Goal: Task Accomplishment & Management: Manage account settings

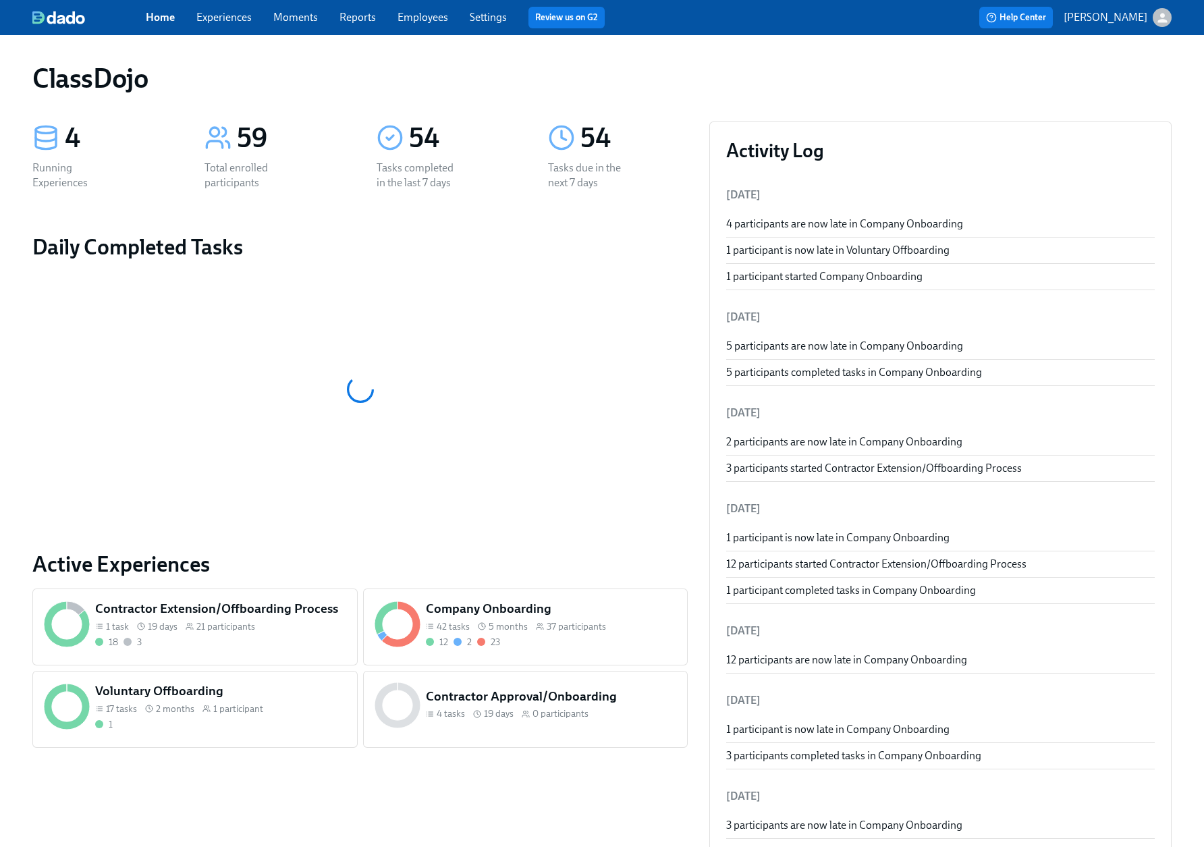
click at [417, 16] on link "Employees" at bounding box center [422, 17] width 51 height 13
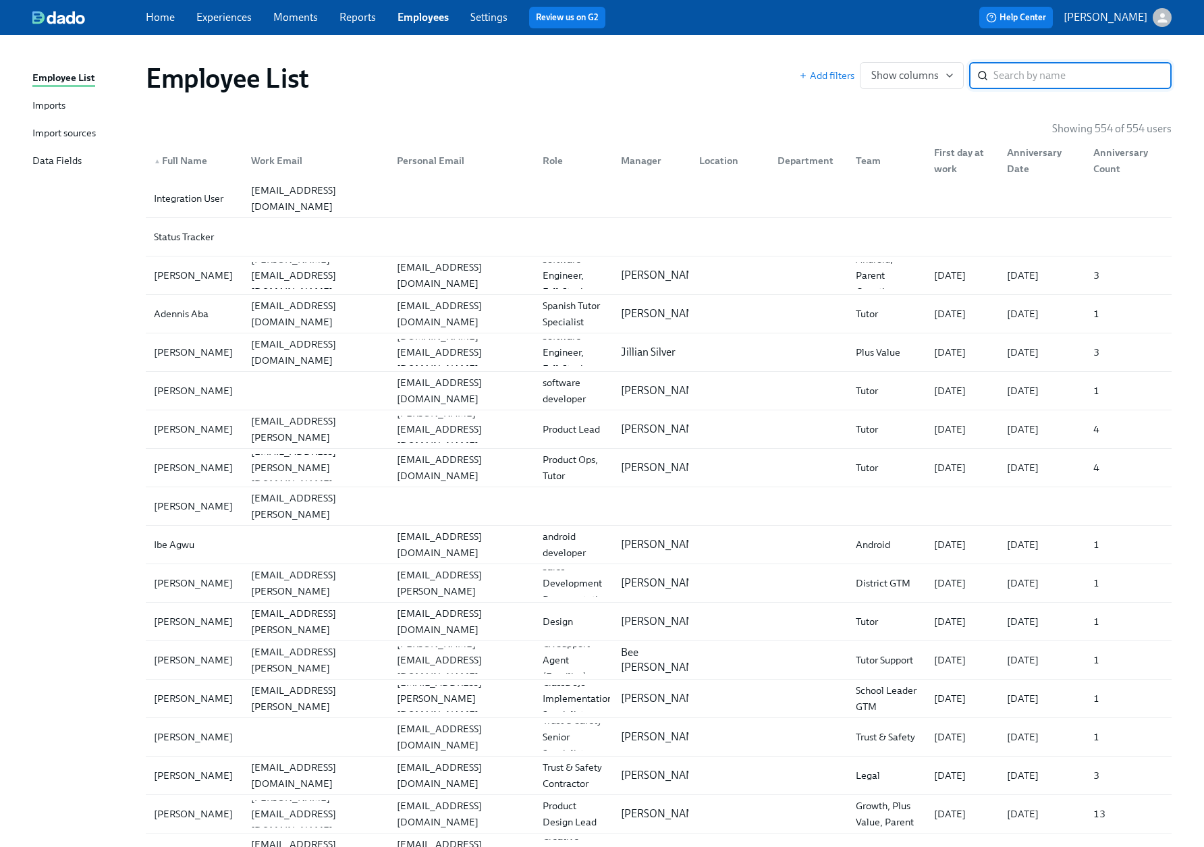
click at [35, 109] on div "Imports" at bounding box center [48, 106] width 33 height 17
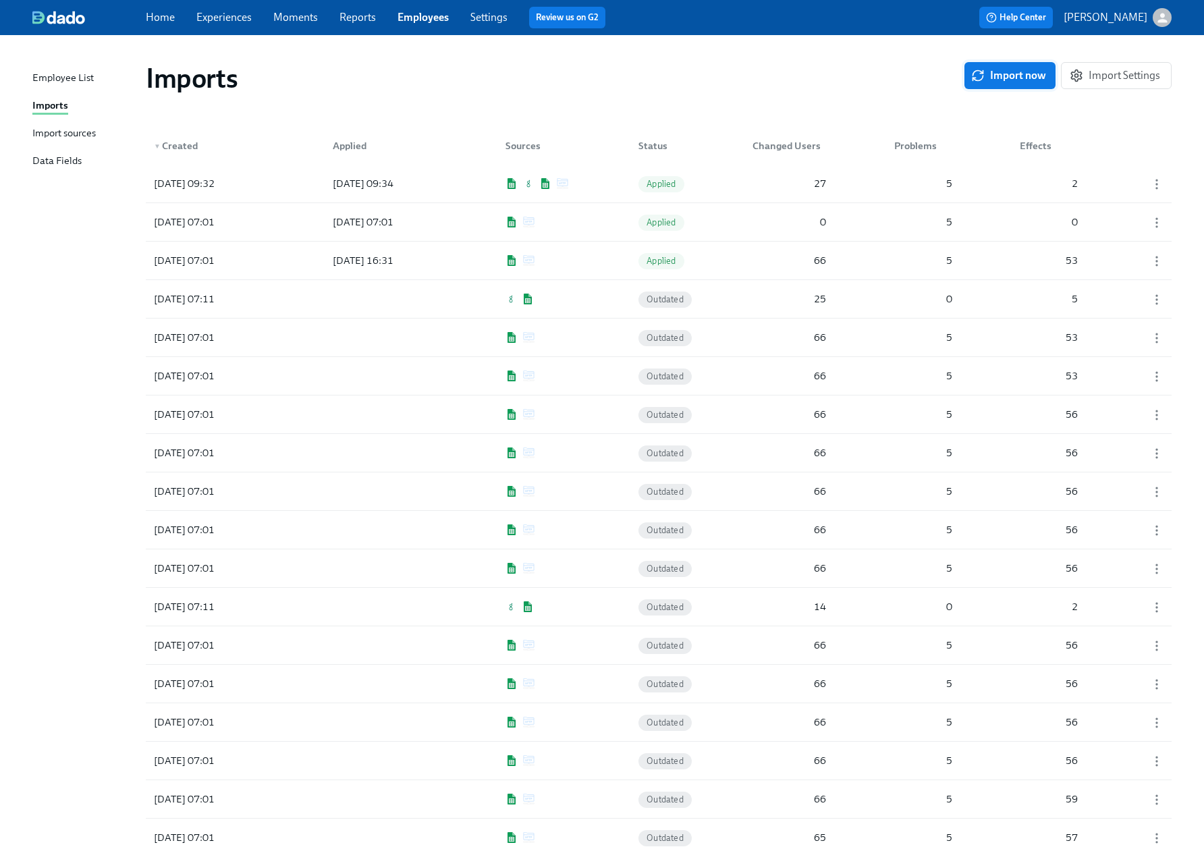
click at [1024, 81] on span "Import now" at bounding box center [1010, 75] width 72 height 13
click at [447, 182] on div "[DATE] 10:57 In progress 0 0 0" at bounding box center [659, 184] width 1026 height 38
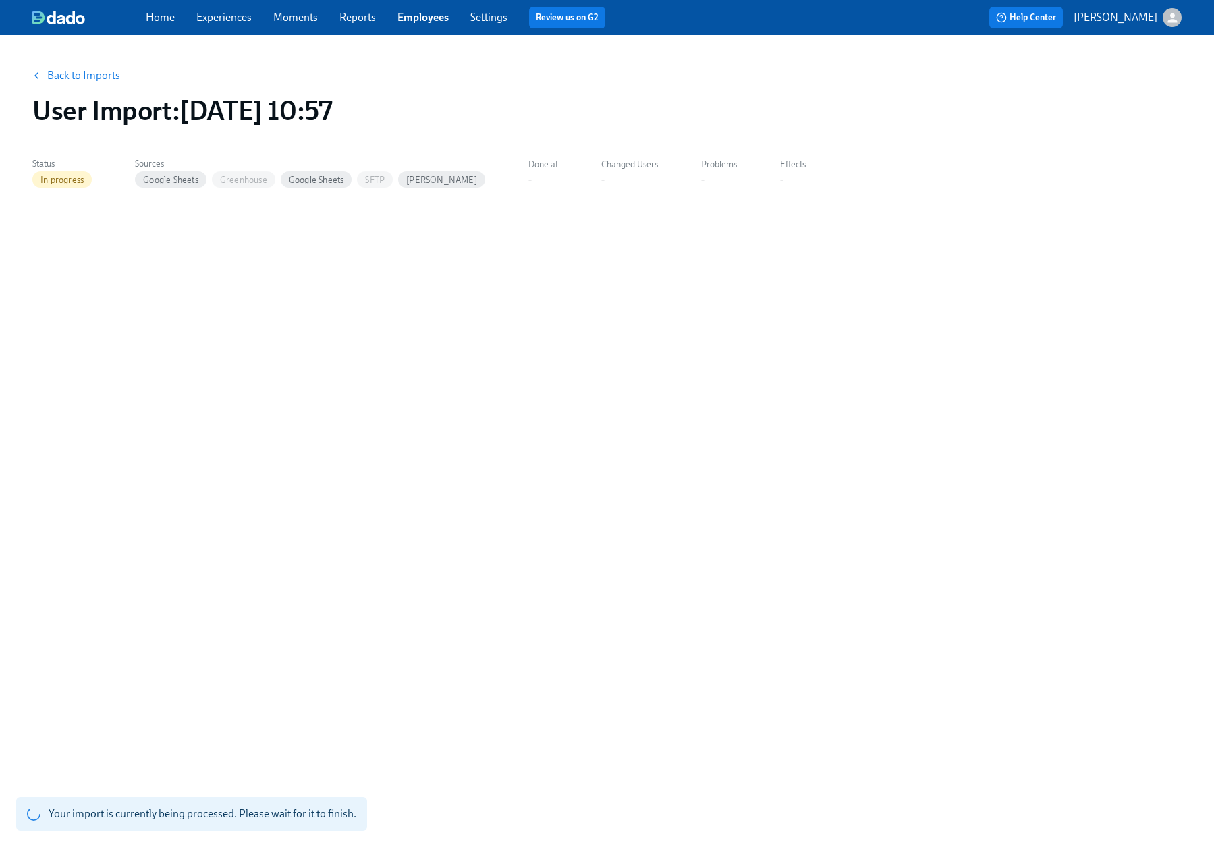
click at [71, 74] on link "Back to Imports" at bounding box center [83, 75] width 73 height 13
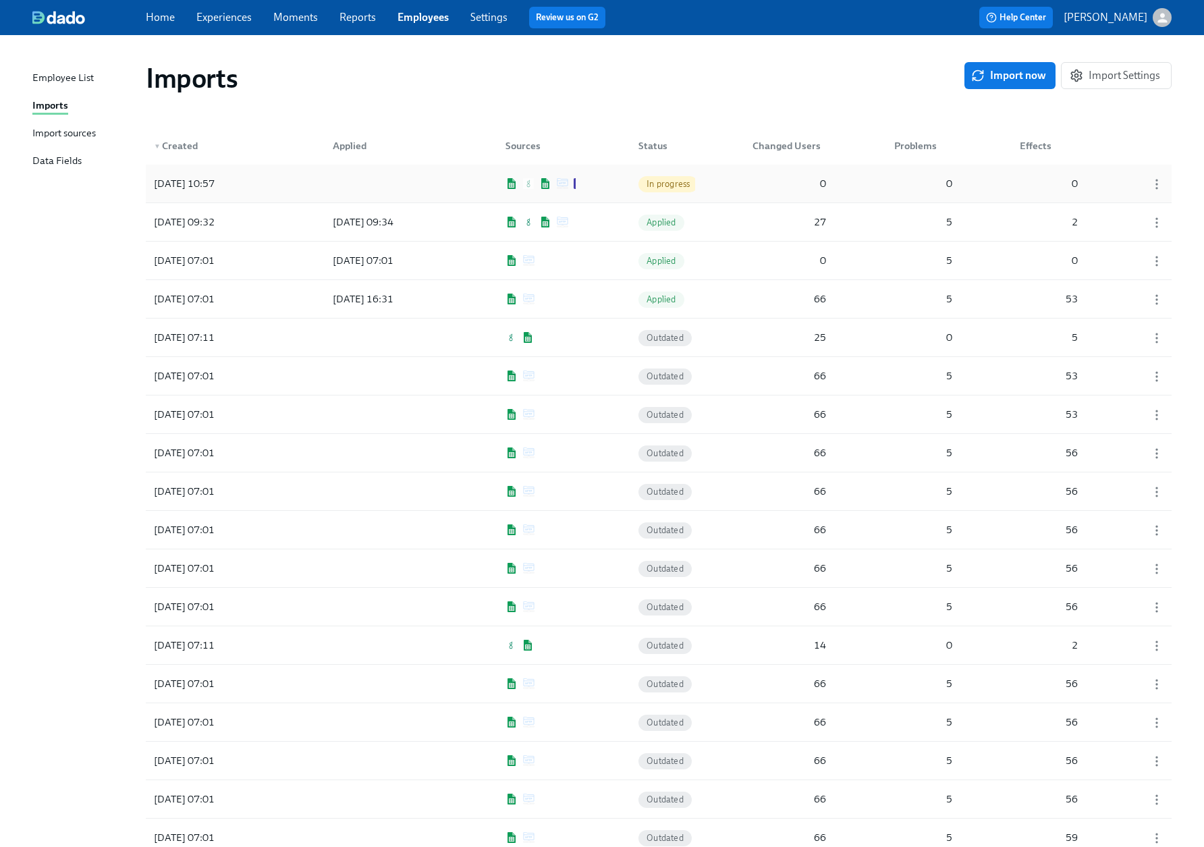
click at [404, 186] on div at bounding box center [382, 183] width 121 height 27
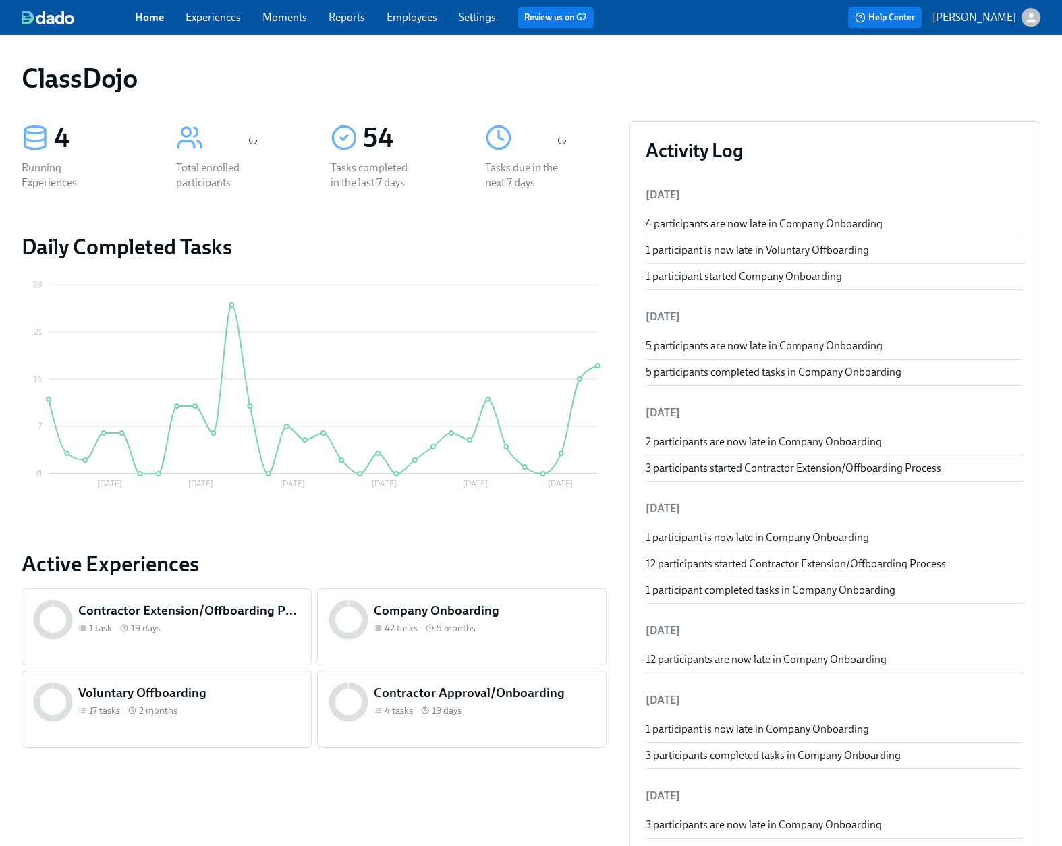
click at [994, 18] on p "[PERSON_NAME]" at bounding box center [974, 17] width 84 height 15
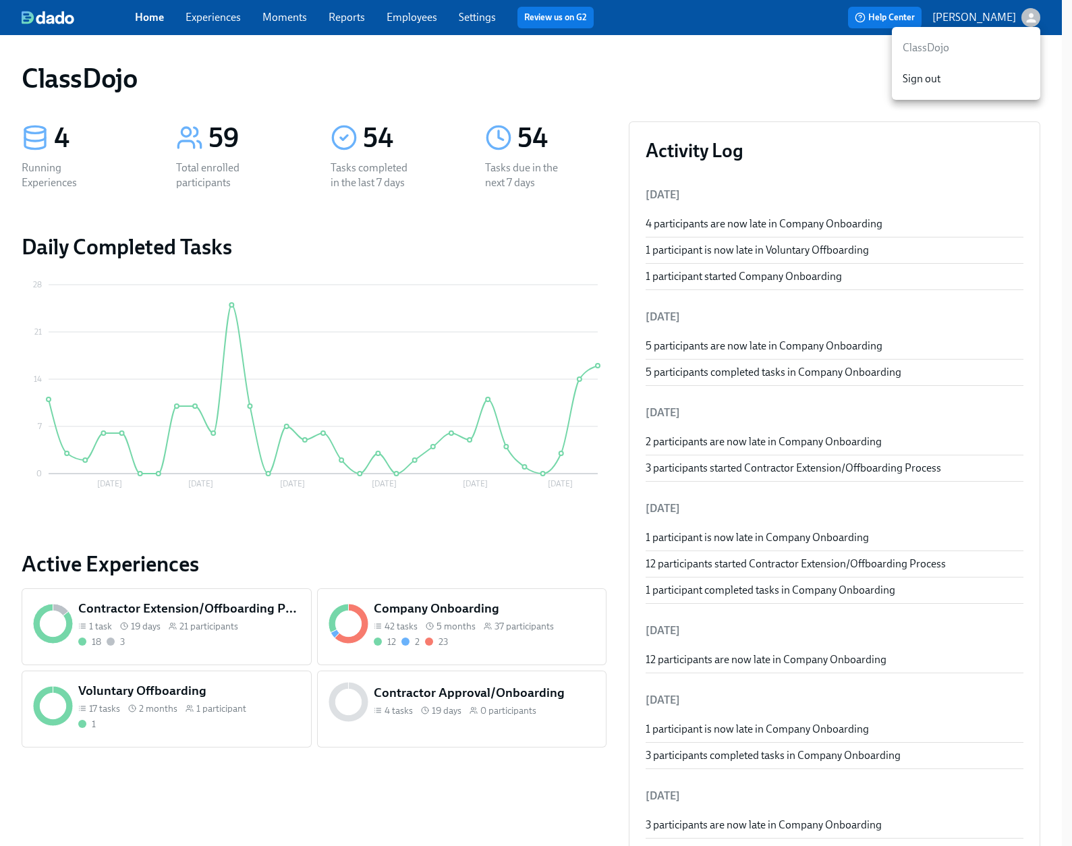
drag, startPoint x: 582, startPoint y: 72, endPoint x: 455, endPoint y: 31, distance: 134.0
click at [582, 72] on div at bounding box center [536, 423] width 1072 height 846
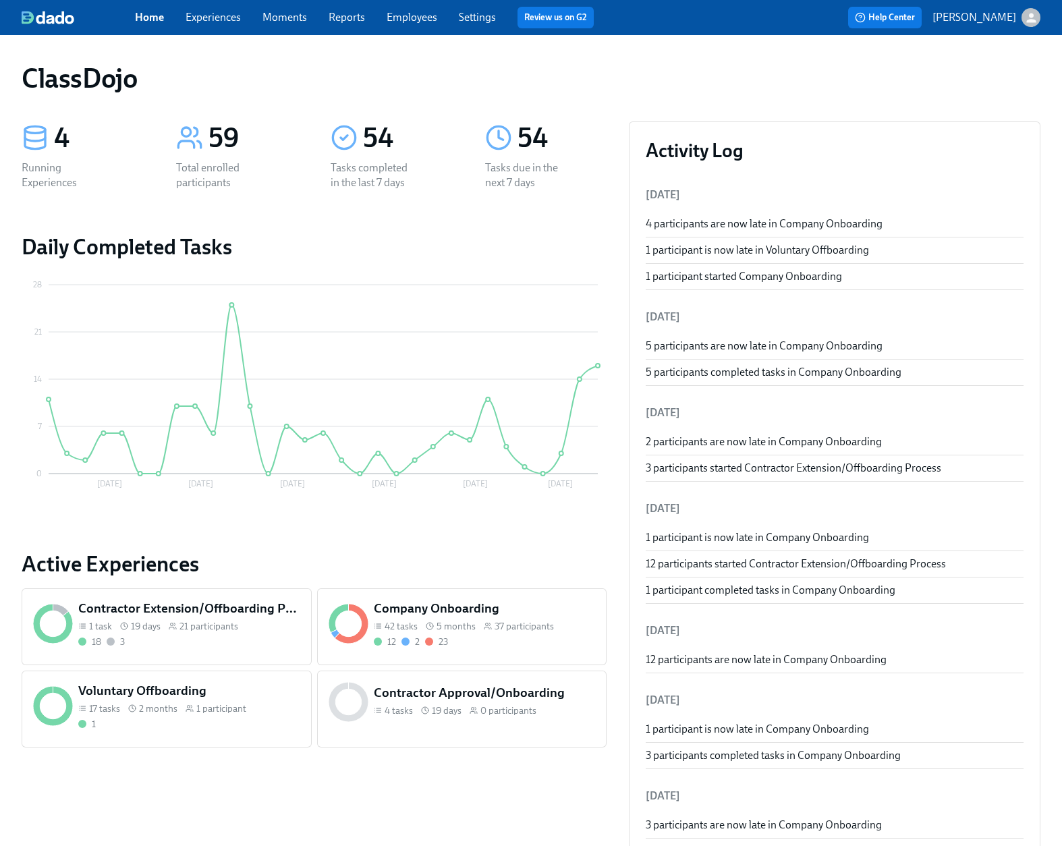
click at [472, 20] on link "Settings" at bounding box center [477, 17] width 37 height 13
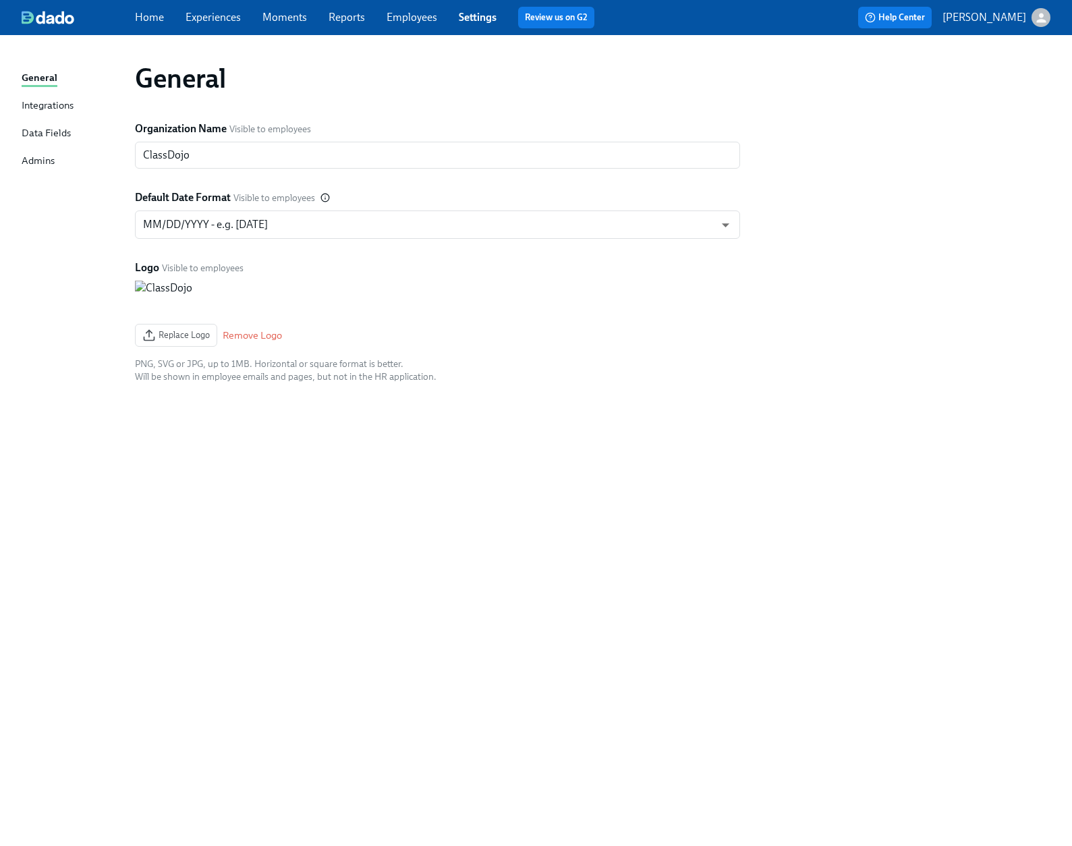
click at [36, 162] on div "Admins" at bounding box center [38, 161] width 33 height 17
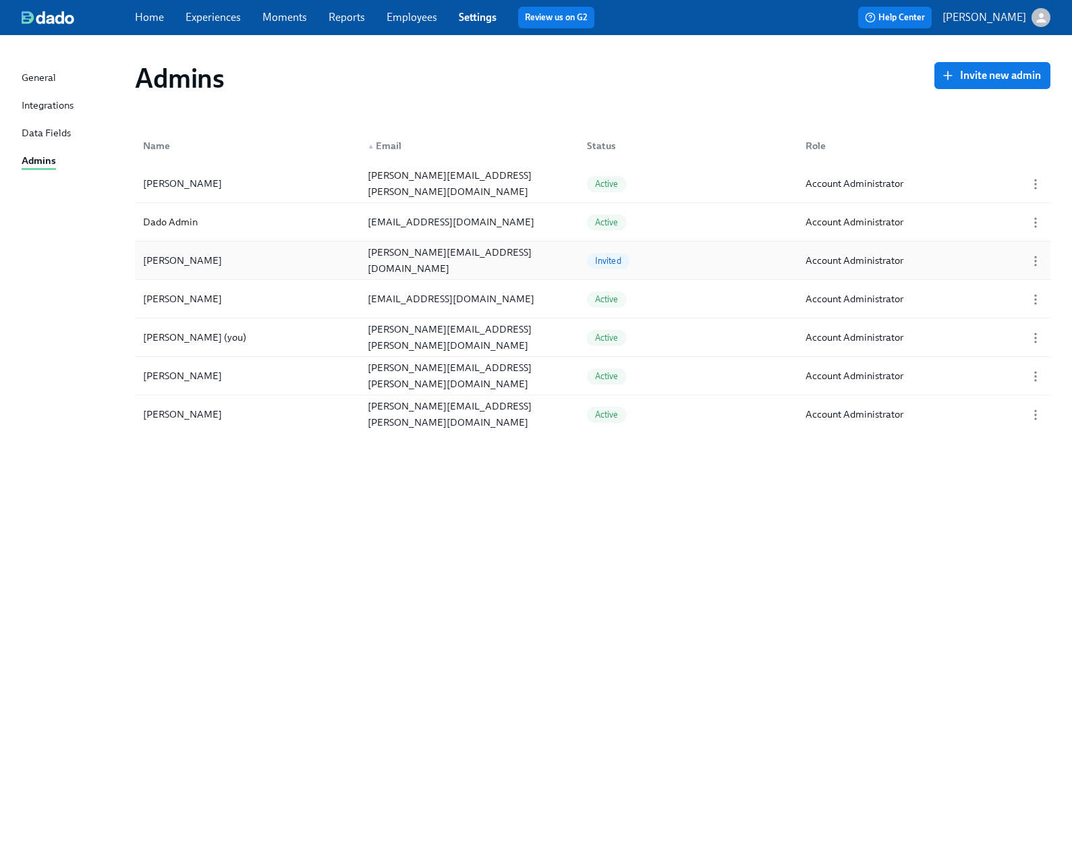
click at [1042, 261] on div at bounding box center [1031, 260] width 34 height 16
click at [1035, 259] on icon "button" at bounding box center [1035, 260] width 13 height 13
click at [1001, 258] on div "Copy Invitation Link" at bounding box center [1005, 261] width 92 height 15
